Goal: Task Accomplishment & Management: Manage account settings

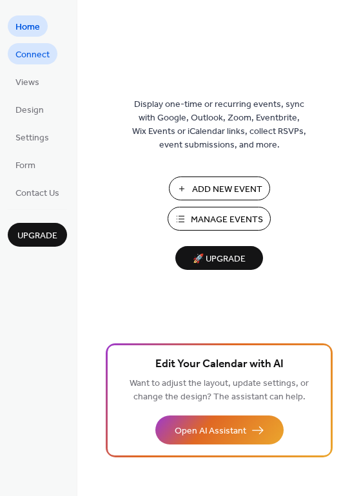
click at [36, 44] on link "Connect" at bounding box center [33, 53] width 50 height 21
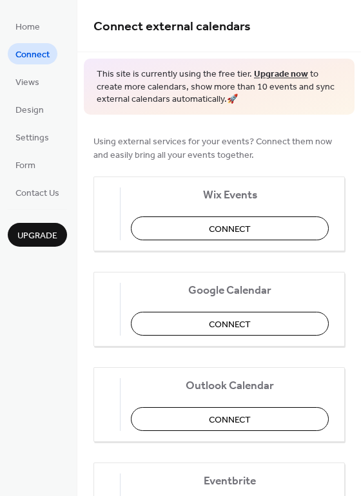
click at [30, 95] on ul "Home Connect Views Design Settings Form Contact Us" at bounding box center [37, 109] width 59 height 188
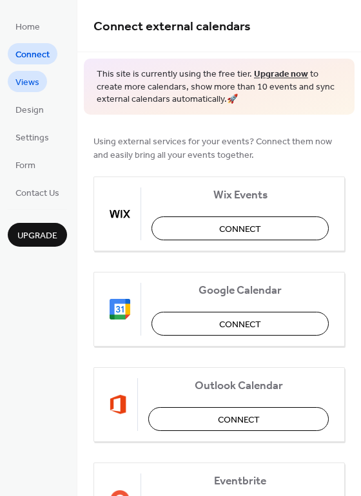
click at [28, 80] on span "Views" at bounding box center [27, 83] width 24 height 14
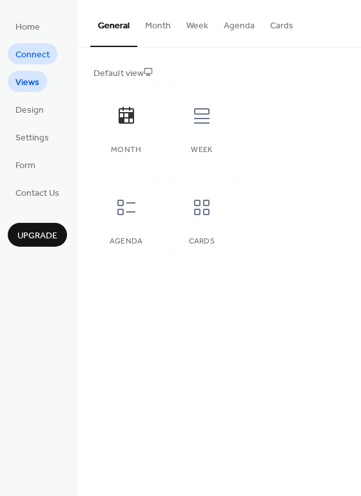
click at [23, 62] on span "Connect" at bounding box center [32, 55] width 34 height 14
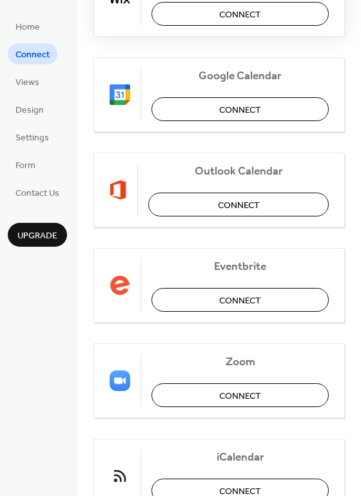
scroll to position [271, 0]
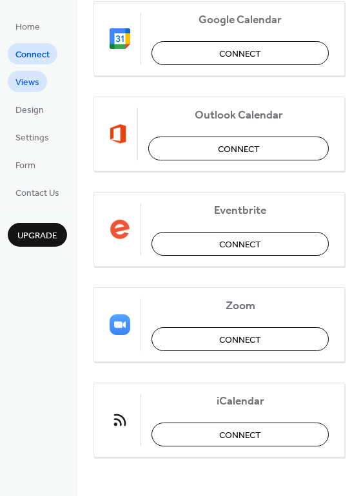
click at [36, 76] on span "Views" at bounding box center [27, 83] width 24 height 14
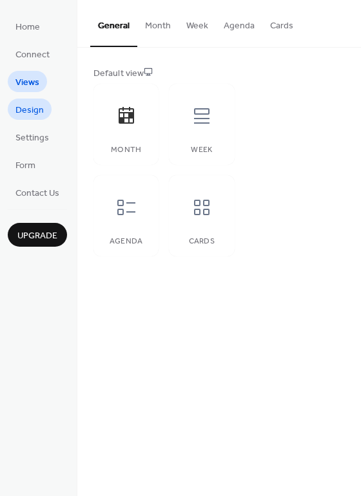
click at [34, 108] on span "Design" at bounding box center [29, 111] width 28 height 14
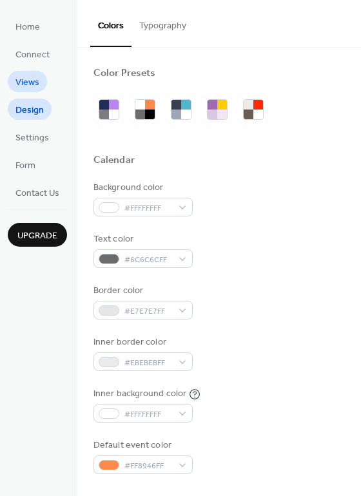
click at [26, 88] on span "Views" at bounding box center [27, 83] width 24 height 14
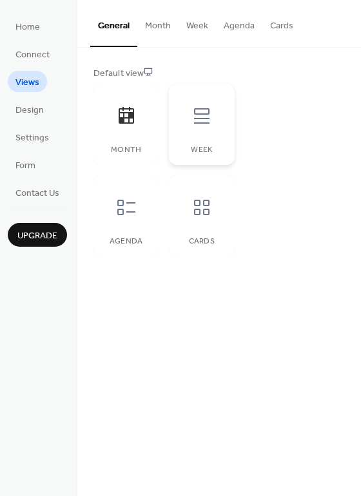
click at [206, 121] on icon at bounding box center [201, 116] width 21 height 21
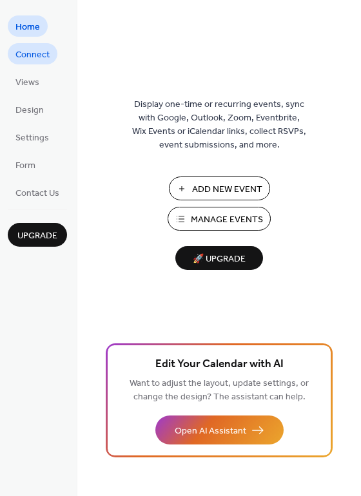
click at [46, 54] on span "Connect" at bounding box center [32, 55] width 34 height 14
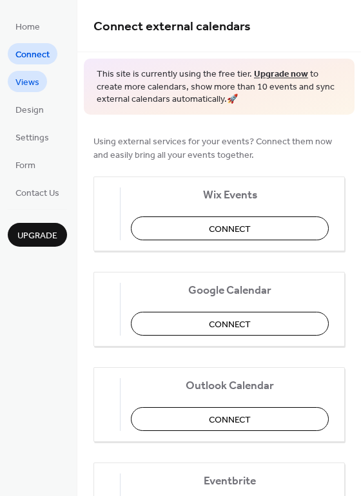
click at [33, 76] on span "Views" at bounding box center [27, 83] width 24 height 14
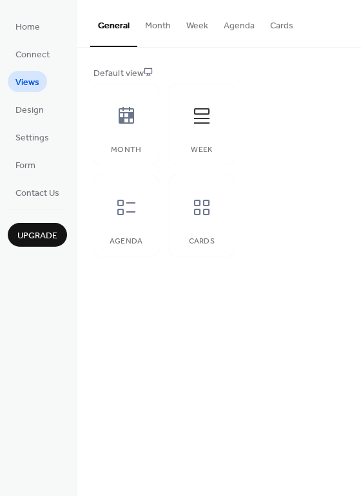
click at [150, 24] on button "Month" at bounding box center [157, 23] width 41 height 46
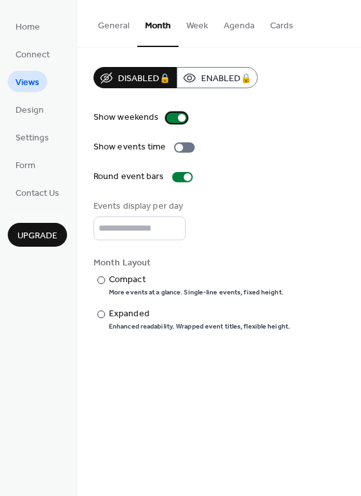
click at [175, 121] on div at bounding box center [176, 118] width 21 height 10
click at [104, 280] on div at bounding box center [101, 281] width 8 height 8
click at [184, 26] on button "Week" at bounding box center [197, 23] width 37 height 46
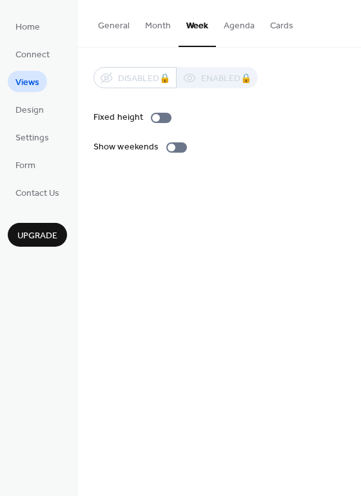
click at [155, 28] on button "Month" at bounding box center [157, 23] width 41 height 46
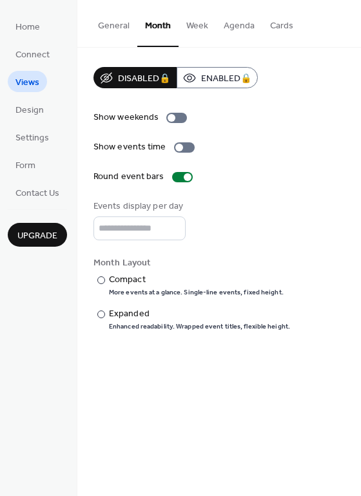
click at [108, 32] on button "General" at bounding box center [113, 23] width 47 height 46
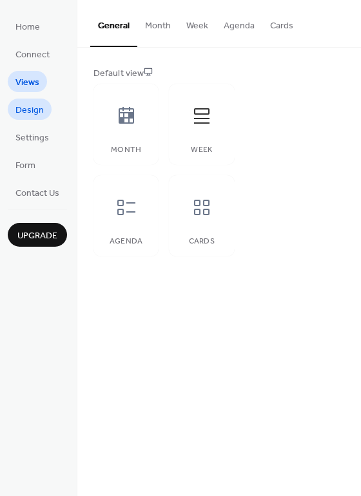
click at [34, 113] on span "Design" at bounding box center [29, 111] width 28 height 14
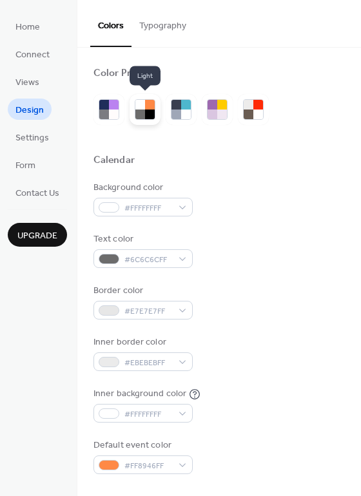
click at [139, 111] on div at bounding box center [140, 115] width 10 height 10
click at [138, 112] on div at bounding box center [140, 115] width 10 height 10
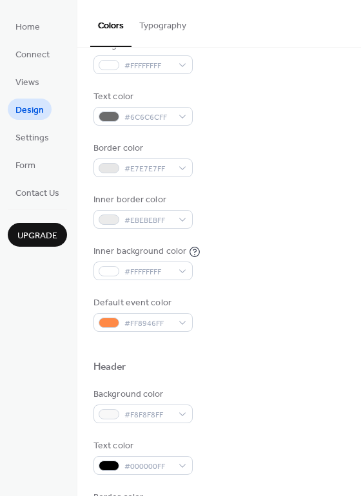
scroll to position [143, 0]
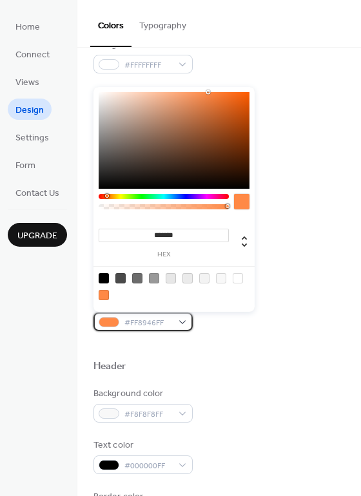
click at [179, 322] on div "#FF8946FF" at bounding box center [142, 322] width 99 height 19
type input "*******"
click at [119, 196] on div at bounding box center [164, 196] width 130 height 5
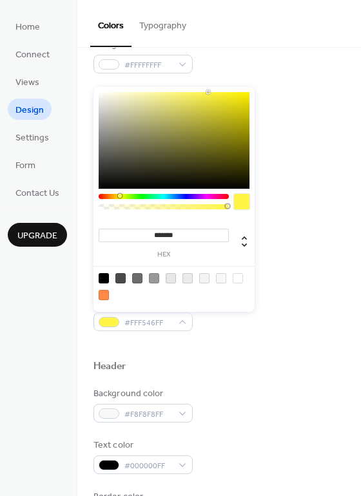
click at [279, 360] on div "Header" at bounding box center [218, 368] width 251 height 17
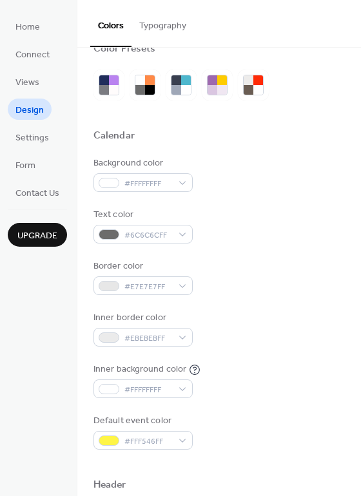
scroll to position [0, 0]
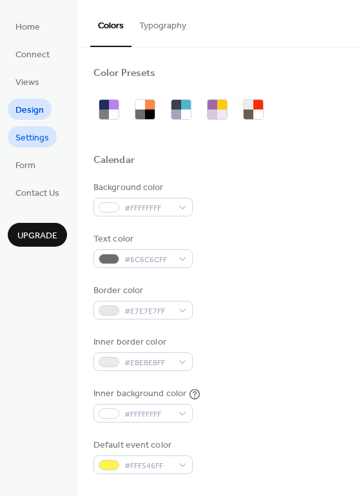
click at [34, 132] on span "Settings" at bounding box center [32, 139] width 34 height 14
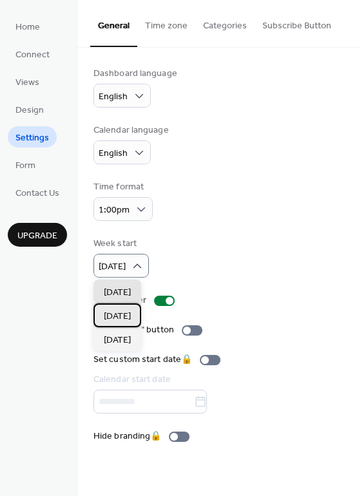
click at [129, 312] on span "Monday" at bounding box center [117, 317] width 27 height 14
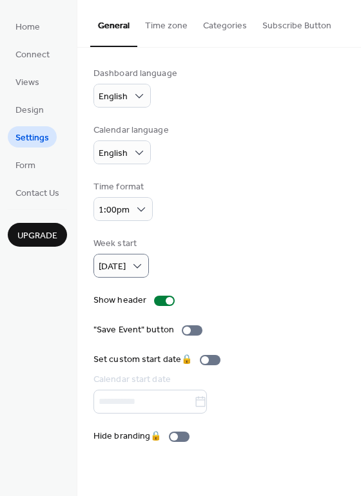
click at [171, 30] on button "Time zone" at bounding box center [166, 23] width 58 height 46
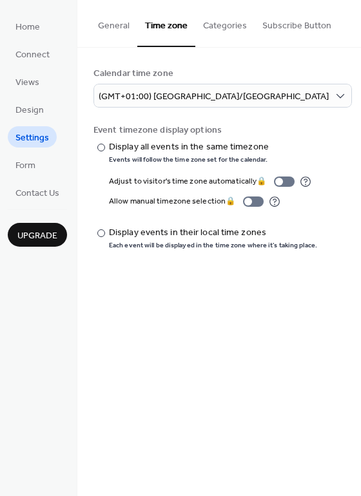
click at [212, 28] on button "Categories" at bounding box center [224, 23] width 59 height 46
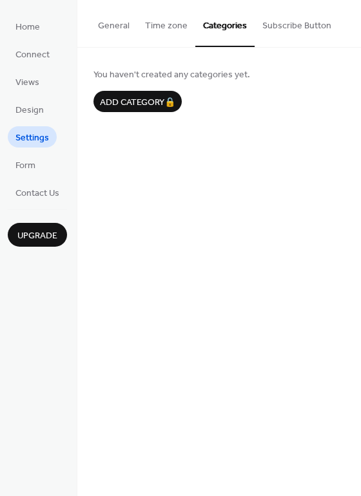
click at [284, 24] on button "Subscribe Button" at bounding box center [297, 23] width 84 height 46
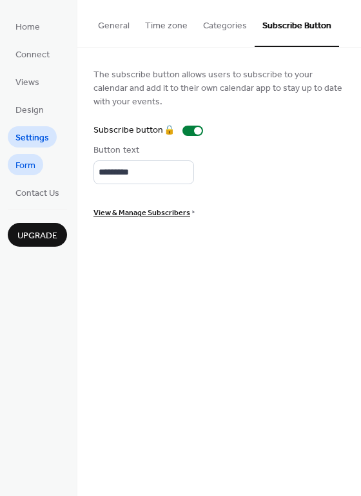
click at [39, 164] on link "Form" at bounding box center [25, 164] width 35 height 21
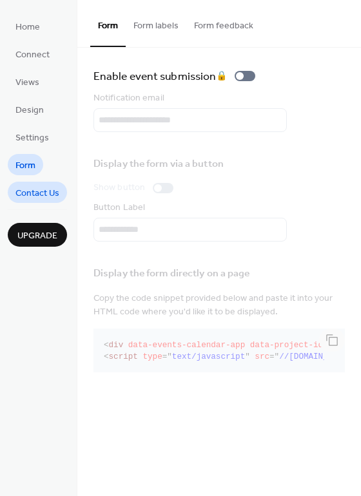
click at [35, 198] on span "Contact Us" at bounding box center [37, 194] width 44 height 14
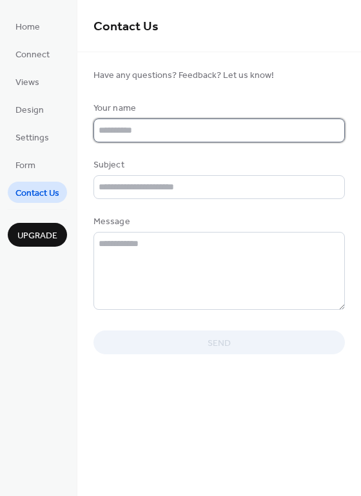
click at [146, 126] on input "text" at bounding box center [218, 131] width 251 height 24
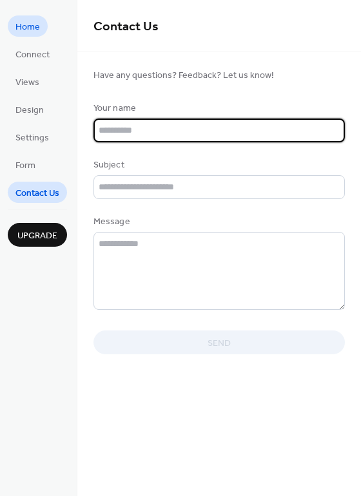
click at [25, 24] on span "Home" at bounding box center [27, 28] width 24 height 14
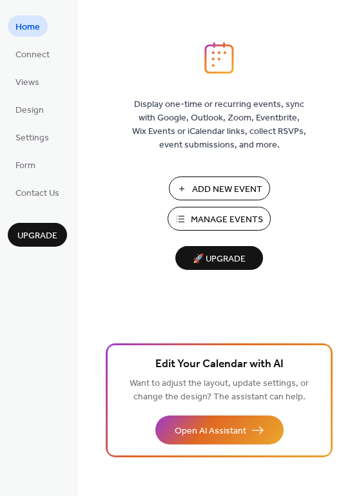
click at [213, 224] on span "Manage Events" at bounding box center [227, 220] width 72 height 14
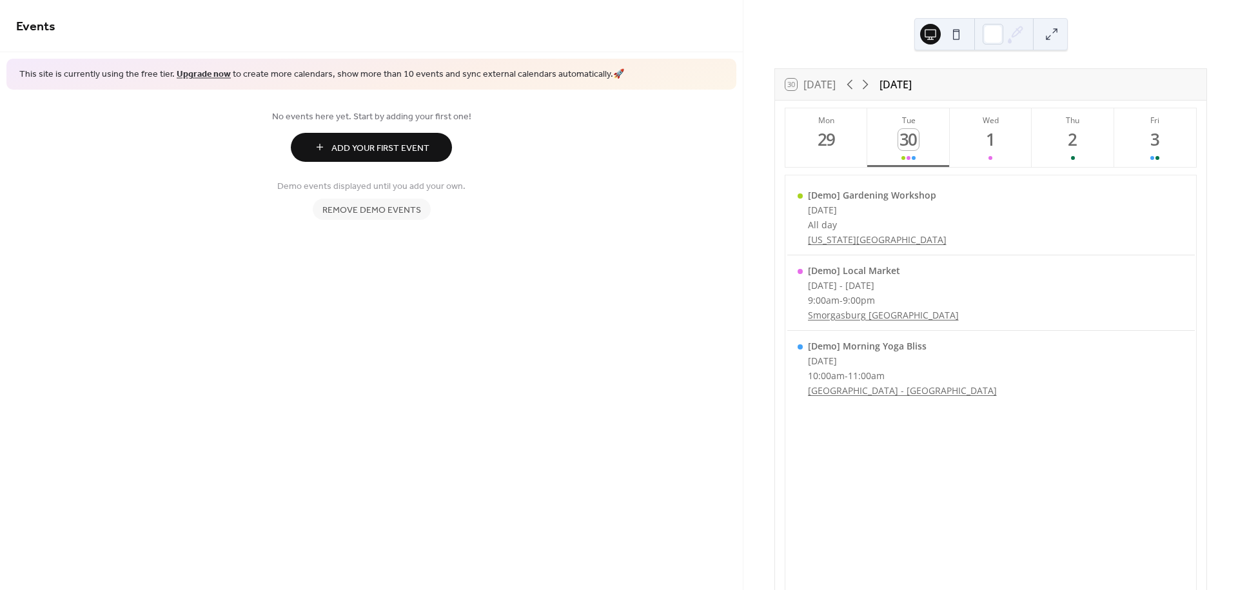
drag, startPoint x: 839, startPoint y: 199, endPoint x: 571, endPoint y: 222, distance: 269.9
click at [571, 222] on div "No events here yet. Start by adding your first one! Add Your First Event Demo e…" at bounding box center [371, 165] width 743 height 150
click at [384, 206] on span "Remove demo events" at bounding box center [371, 210] width 99 height 14
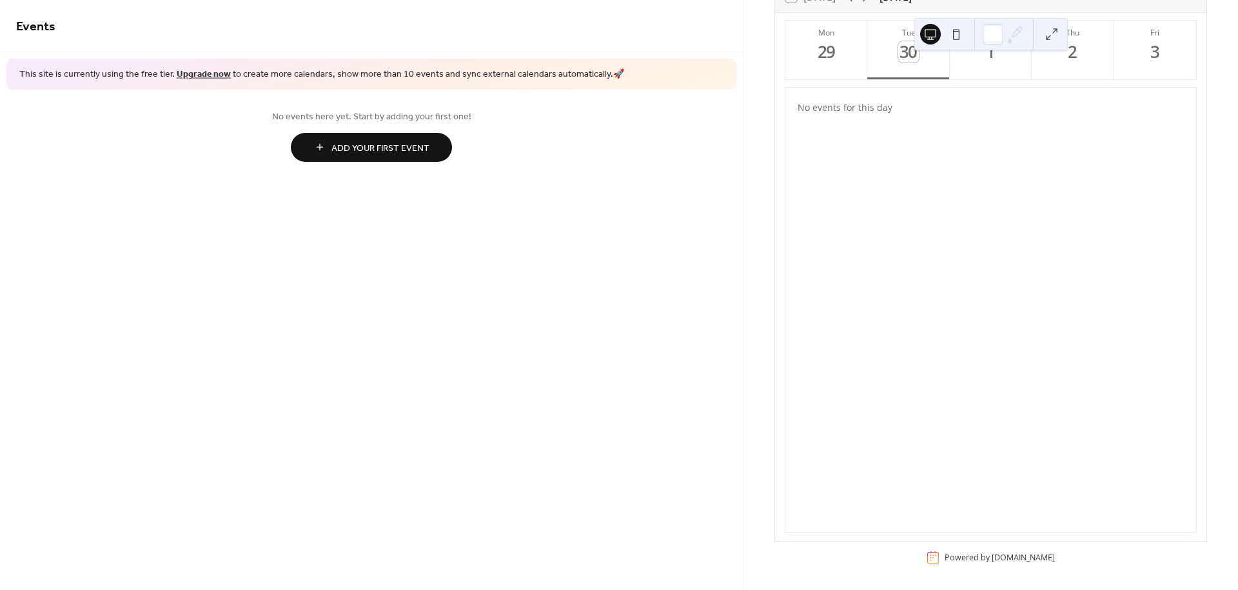
scroll to position [88, 0]
